Goal: Transaction & Acquisition: Book appointment/travel/reservation

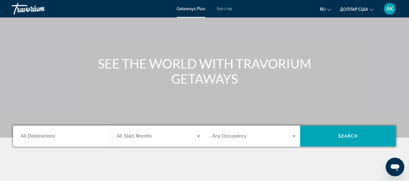
scroll to position [43, 0]
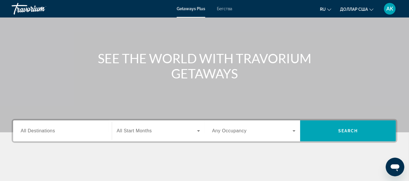
click at [91, 138] on div "Виджет поиска" at bounding box center [63, 131] width 84 height 17
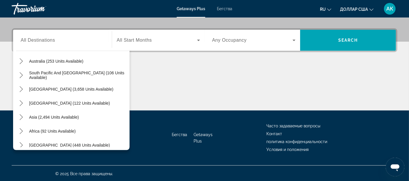
scroll to position [94, 0]
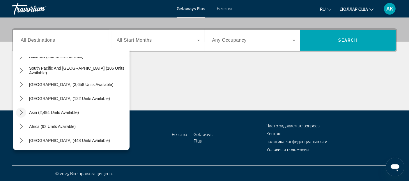
click at [21, 111] on icon "Toggle Asia (2,494 units available) submenu" at bounding box center [21, 113] width 6 height 6
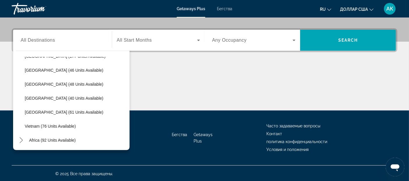
scroll to position [233, 0]
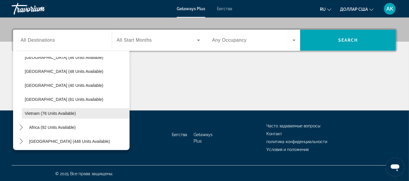
click at [32, 113] on span "Vietnam (76 units available)" at bounding box center [50, 113] width 51 height 5
type input "**********"
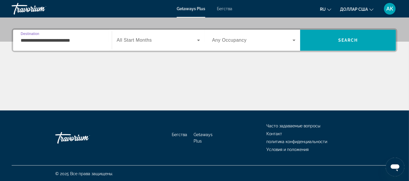
click at [168, 37] on span "Виджет поиска" at bounding box center [157, 40] width 80 height 7
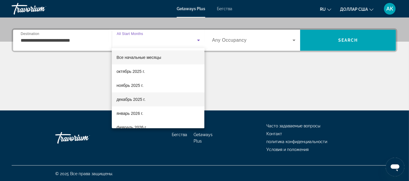
click at [130, 96] on span "декабрь 2025 г." at bounding box center [131, 99] width 29 height 7
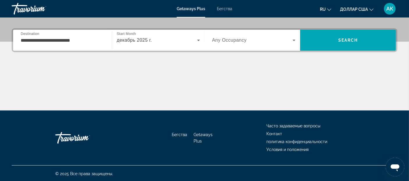
click at [257, 36] on div "Виджет поиска" at bounding box center [254, 40] width 84 height 16
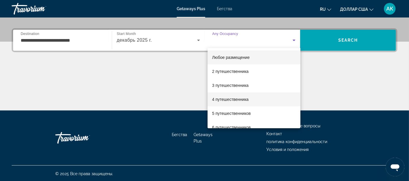
click at [230, 101] on font "4 путешественника" at bounding box center [230, 99] width 36 height 5
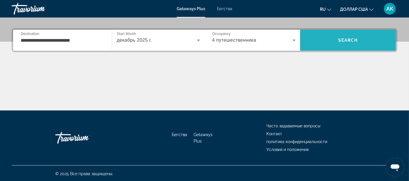
click at [357, 38] on span "Search" at bounding box center [349, 40] width 20 height 5
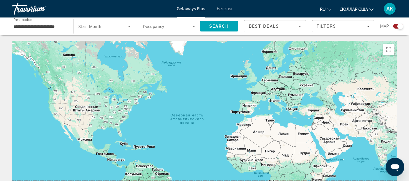
click at [43, 27] on input "**********" at bounding box center [39, 26] width 52 height 7
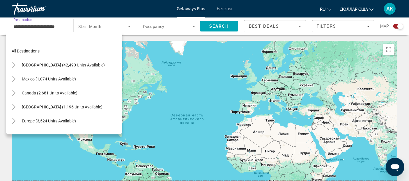
scroll to position [234, 0]
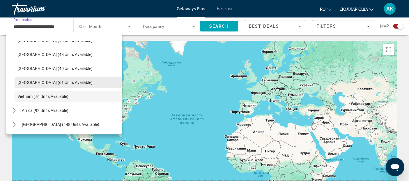
click at [28, 81] on span "[GEOGRAPHIC_DATA] (61 units available)" at bounding box center [54, 82] width 75 height 5
type input "**********"
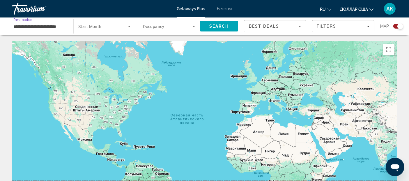
click at [130, 25] on icon "Search widget" at bounding box center [129, 26] width 7 height 7
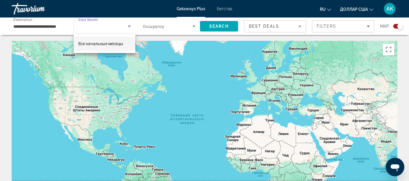
click at [113, 42] on font "Все начальные месяцы" at bounding box center [100, 43] width 45 height 5
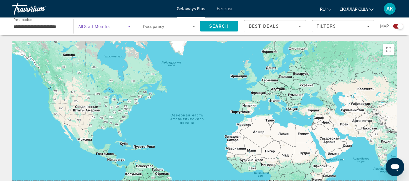
click at [129, 26] on icon "Search widget" at bounding box center [129, 26] width 3 height 1
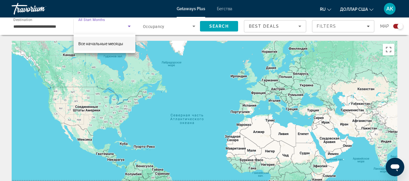
click at [195, 25] on div at bounding box center [204, 90] width 409 height 181
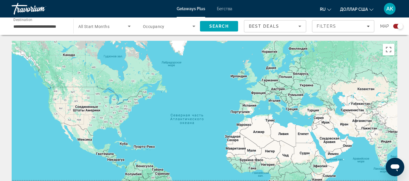
click at [195, 25] on icon "Search widget" at bounding box center [194, 26] width 7 height 7
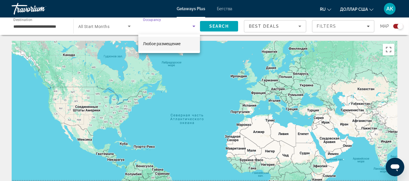
click at [195, 25] on div at bounding box center [204, 90] width 409 height 181
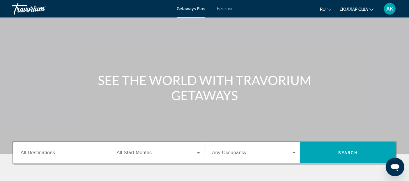
scroll to position [27, 0]
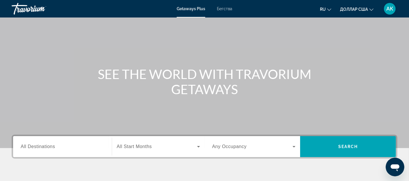
click at [55, 151] on div "Виджет поиска" at bounding box center [63, 146] width 84 height 17
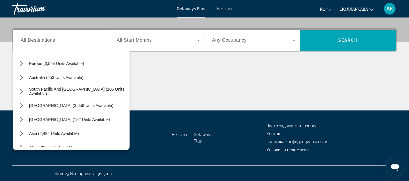
scroll to position [77, 0]
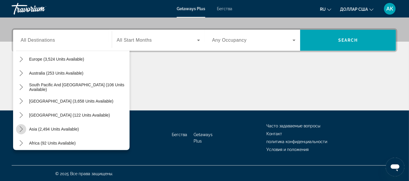
click at [22, 129] on icon "Toggle Asia (2,494 units available) submenu" at bounding box center [21, 129] width 3 height 6
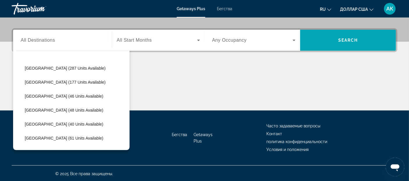
scroll to position [207, 0]
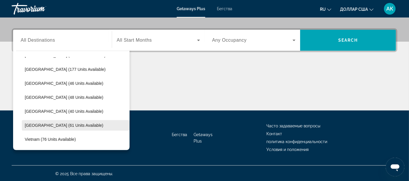
click at [43, 124] on span "[GEOGRAPHIC_DATA] (61 units available)" at bounding box center [64, 125] width 79 height 5
type input "**********"
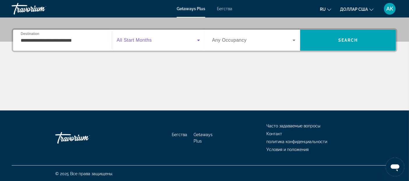
click at [197, 38] on icon "Виджет поиска" at bounding box center [198, 40] width 7 height 7
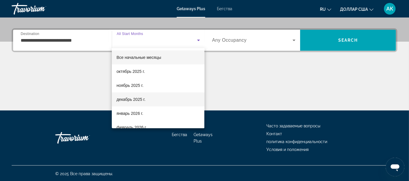
click at [127, 98] on font "декабрь 2025 г." at bounding box center [131, 99] width 29 height 5
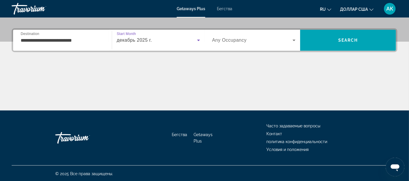
click at [269, 38] on span "Виджет поиска" at bounding box center [252, 40] width 81 height 7
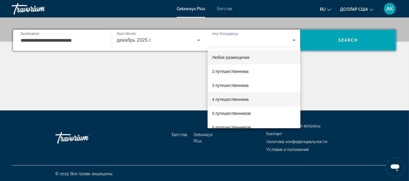
click at [223, 98] on font "4 путешественника" at bounding box center [230, 99] width 36 height 5
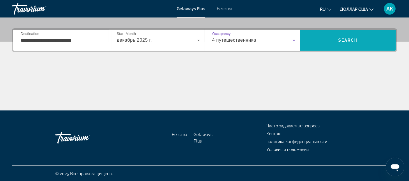
click at [349, 38] on span "Search" at bounding box center [349, 40] width 20 height 5
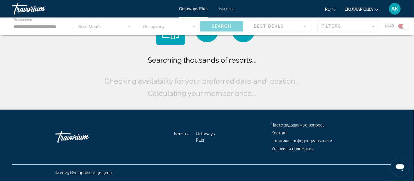
click at [349, 37] on div "Searching thousands of resorts... Checking availability for your preferred date…" at bounding box center [207, 56] width 414 height 112
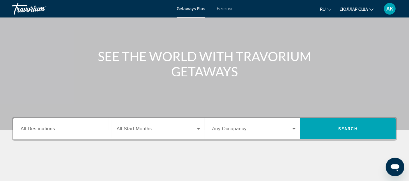
scroll to position [45, 0]
click at [53, 134] on div "Виджет поиска" at bounding box center [63, 128] width 84 height 17
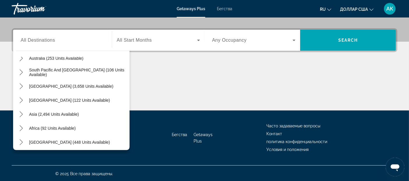
scroll to position [94, 0]
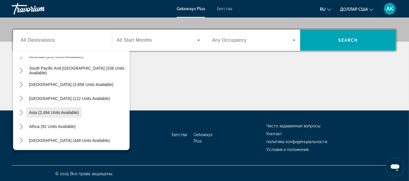
click at [66, 113] on span "Asia (2,494 units available)" at bounding box center [54, 112] width 50 height 5
type input "**********"
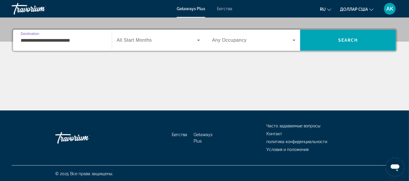
click at [198, 40] on icon "Виджет поиска" at bounding box center [198, 40] width 3 height 1
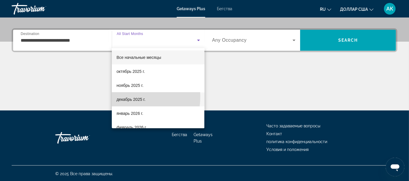
click at [125, 96] on span "декабрь 2025 г." at bounding box center [131, 99] width 29 height 7
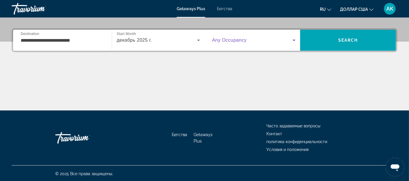
click at [294, 40] on icon "Виджет поиска" at bounding box center [294, 40] width 3 height 1
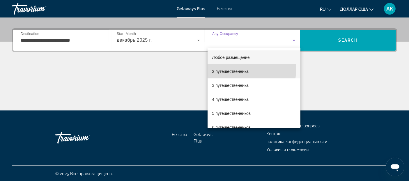
click at [236, 70] on font "2 путешественника" at bounding box center [230, 71] width 36 height 5
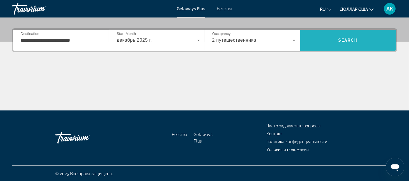
click at [369, 38] on span "Поиск" at bounding box center [348, 40] width 96 height 14
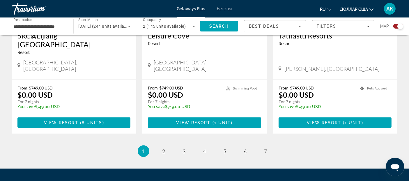
scroll to position [936, 0]
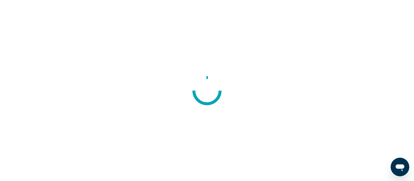
drag, startPoint x: 0, startPoint y: 0, endPoint x: 22, endPoint y: 106, distance: 108.7
click at [22, 106] on div at bounding box center [207, 90] width 414 height 181
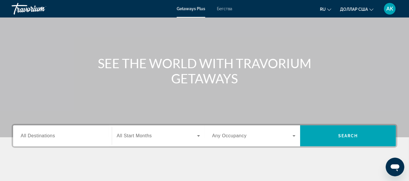
scroll to position [44, 0]
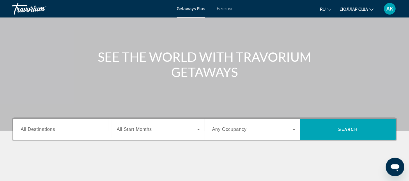
click at [52, 131] on span "All Destinations" at bounding box center [38, 129] width 34 height 5
click at [52, 131] on input "Destination All Destinations" at bounding box center [63, 129] width 84 height 7
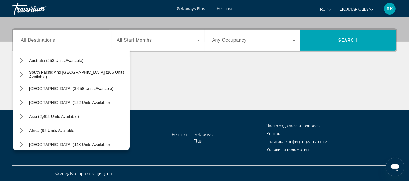
scroll to position [91, 0]
click at [21, 115] on icon "Toggle Asia (2,494 units available) submenu" at bounding box center [21, 116] width 6 height 6
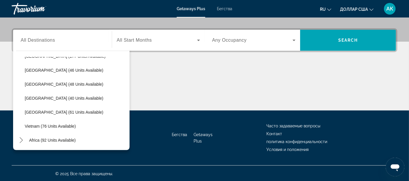
scroll to position [233, 0]
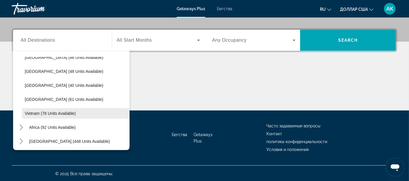
click at [34, 114] on span "Vietnam (76 units available)" at bounding box center [50, 113] width 51 height 5
type input "**********"
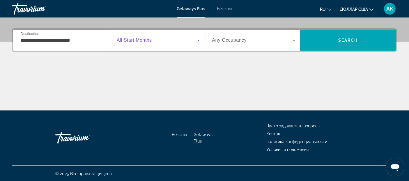
click at [195, 39] on icon "Виджет поиска" at bounding box center [198, 40] width 7 height 7
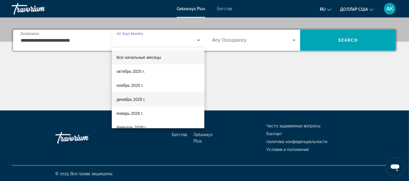
click at [136, 95] on mat-option "декабрь 2025 г." at bounding box center [158, 99] width 93 height 14
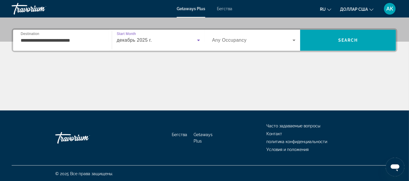
click at [254, 41] on span "Виджет поиска" at bounding box center [252, 40] width 81 height 7
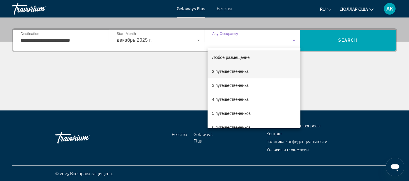
click at [221, 73] on font "2 путешественника" at bounding box center [230, 71] width 36 height 5
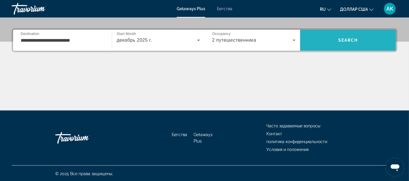
click at [347, 36] on span "Поиск" at bounding box center [348, 40] width 96 height 14
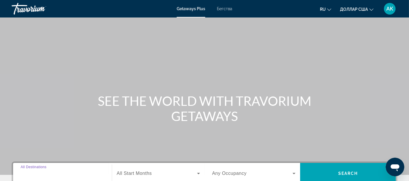
click at [63, 176] on input "Destination All Destinations" at bounding box center [63, 173] width 84 height 7
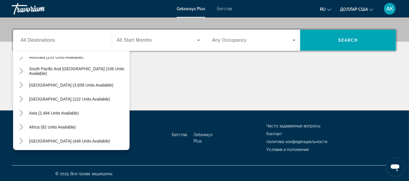
scroll to position [94, 0]
click at [19, 111] on icon "Toggle Asia (2,494 units available) submenu" at bounding box center [21, 113] width 6 height 6
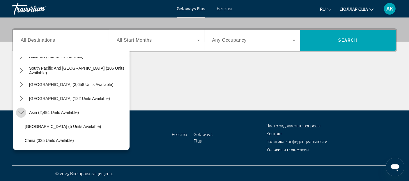
scroll to position [142, 0]
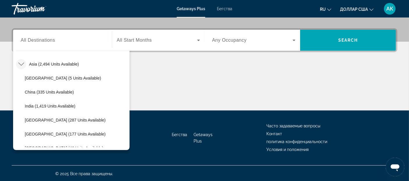
click at [126, 149] on div "All destinations [GEOGRAPHIC_DATA] (42,490 units available) [GEOGRAPHIC_DATA] (…" at bounding box center [71, 99] width 117 height 102
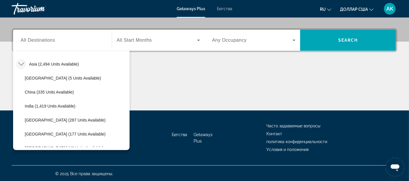
click at [126, 149] on div "All destinations [GEOGRAPHIC_DATA] (42,490 units available) [GEOGRAPHIC_DATA] (…" at bounding box center [71, 99] width 117 height 102
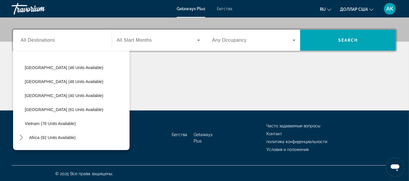
scroll to position [233, 0]
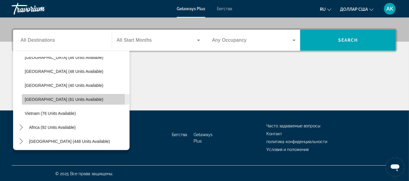
click at [47, 98] on span "[GEOGRAPHIC_DATA] (61 units available)" at bounding box center [64, 99] width 79 height 5
type input "**********"
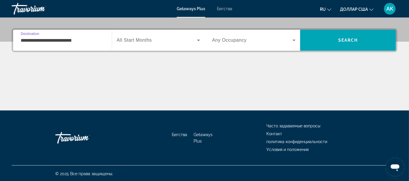
click at [198, 41] on icon "Виджет поиска" at bounding box center [198, 40] width 7 height 7
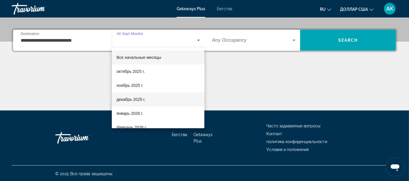
click at [124, 98] on font "декабрь 2025 г." at bounding box center [131, 99] width 29 height 5
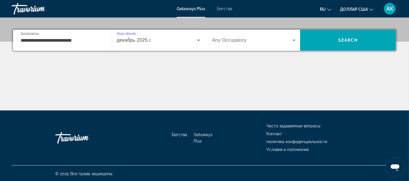
click at [290, 39] on span "Виджет поиска" at bounding box center [252, 40] width 81 height 7
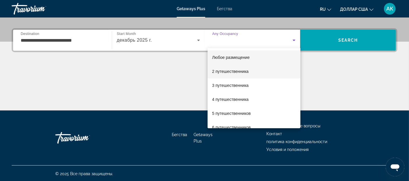
click at [228, 71] on font "2 путешественника" at bounding box center [230, 71] width 36 height 5
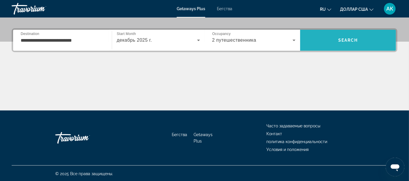
click at [361, 38] on span "Поиск" at bounding box center [348, 40] width 96 height 14
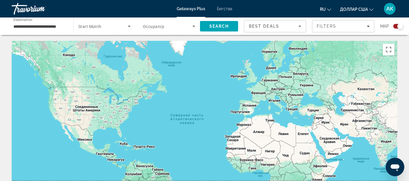
click at [54, 29] on input "**********" at bounding box center [39, 26] width 52 height 7
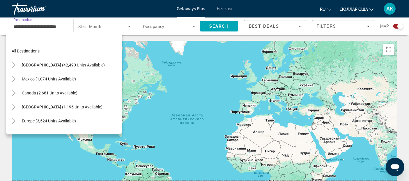
scroll to position [230, 0]
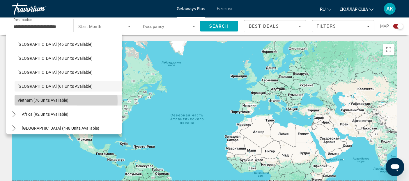
click at [23, 101] on span "Vietnam (76 units available)" at bounding box center [42, 100] width 51 height 5
type input "**********"
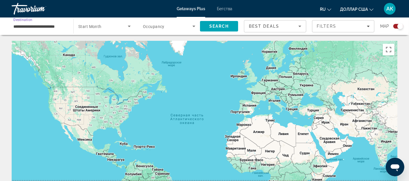
click at [129, 25] on icon "Search widget" at bounding box center [129, 26] width 7 height 7
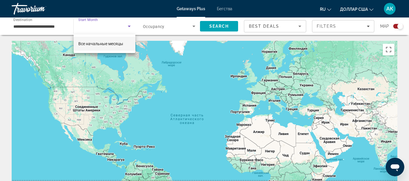
click at [95, 20] on div at bounding box center [204, 90] width 409 height 181
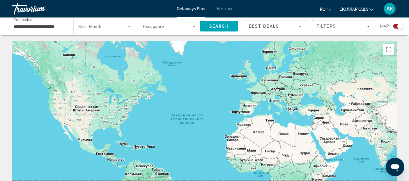
click at [95, 20] on div "Search widget" at bounding box center [104, 26] width 52 height 16
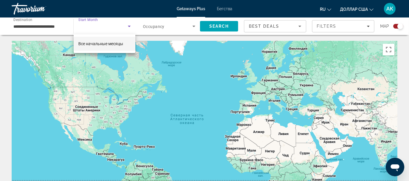
click at [140, 40] on div at bounding box center [204, 90] width 409 height 181
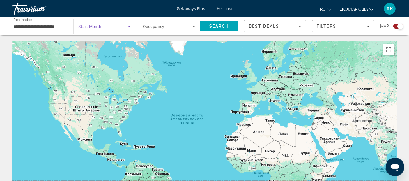
click at [129, 27] on icon "Search widget" at bounding box center [129, 26] width 3 height 1
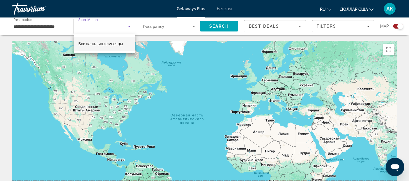
click at [93, 21] on div at bounding box center [204, 90] width 409 height 181
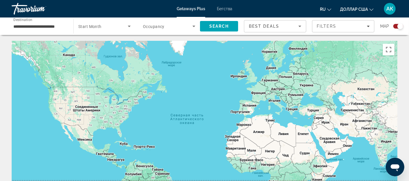
click at [88, 32] on div "Search widget" at bounding box center [104, 26] width 52 height 16
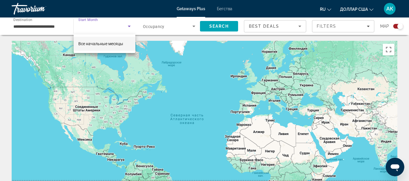
click at [223, 29] on div at bounding box center [204, 90] width 409 height 181
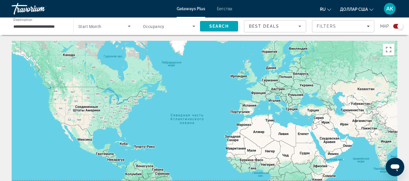
click at [223, 29] on span "Search" at bounding box center [219, 26] width 38 height 14
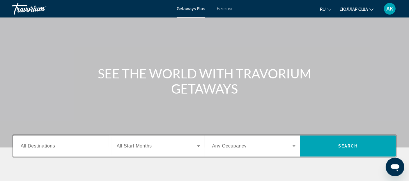
scroll to position [29, 0]
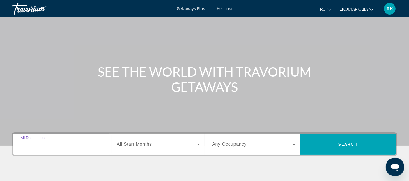
click at [80, 141] on input "Destination All Destinations" at bounding box center [63, 144] width 84 height 7
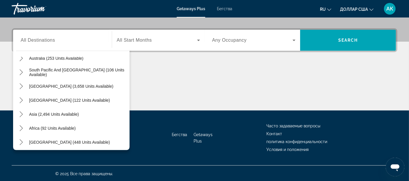
scroll to position [94, 0]
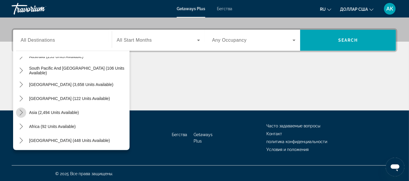
click at [21, 110] on icon "Toggle Asia (2,494 units available) submenu" at bounding box center [21, 113] width 3 height 6
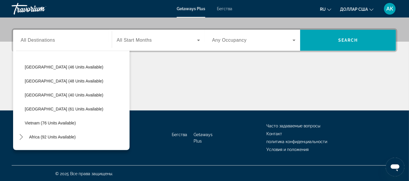
scroll to position [234, 0]
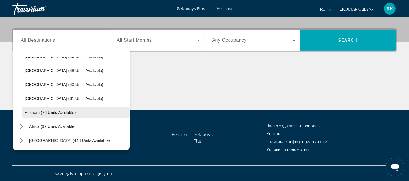
click at [62, 112] on span "Vietnam (76 units available)" at bounding box center [50, 112] width 51 height 5
type input "**********"
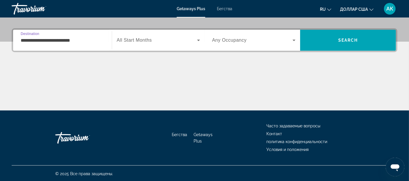
click at [197, 39] on icon "Виджет поиска" at bounding box center [198, 40] width 7 height 7
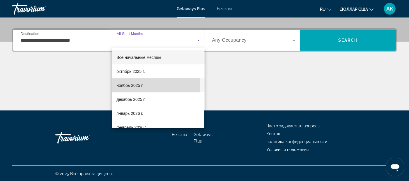
click at [122, 83] on font "ноябрь 2025 г." at bounding box center [130, 85] width 27 height 5
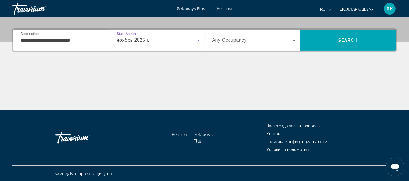
click at [294, 38] on icon "Виджет поиска" at bounding box center [294, 40] width 7 height 7
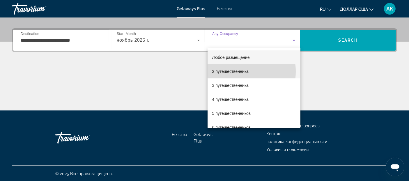
click at [233, 71] on font "2 путешественника" at bounding box center [230, 71] width 36 height 5
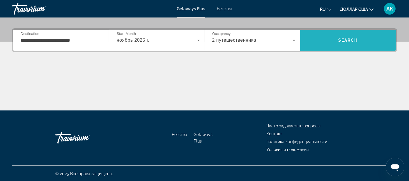
click at [354, 36] on span "Поиск" at bounding box center [348, 40] width 96 height 14
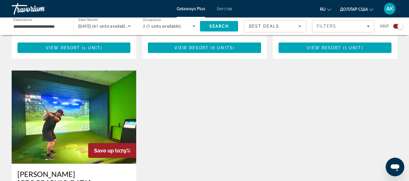
scroll to position [381, 0]
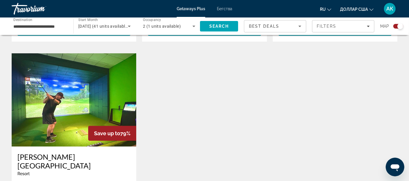
click at [82, 98] on img "Основное содержание" at bounding box center [74, 99] width 125 height 93
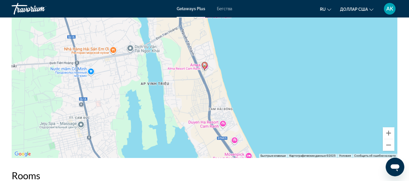
scroll to position [823, 0]
